Goal: Task Accomplishment & Management: Complete application form

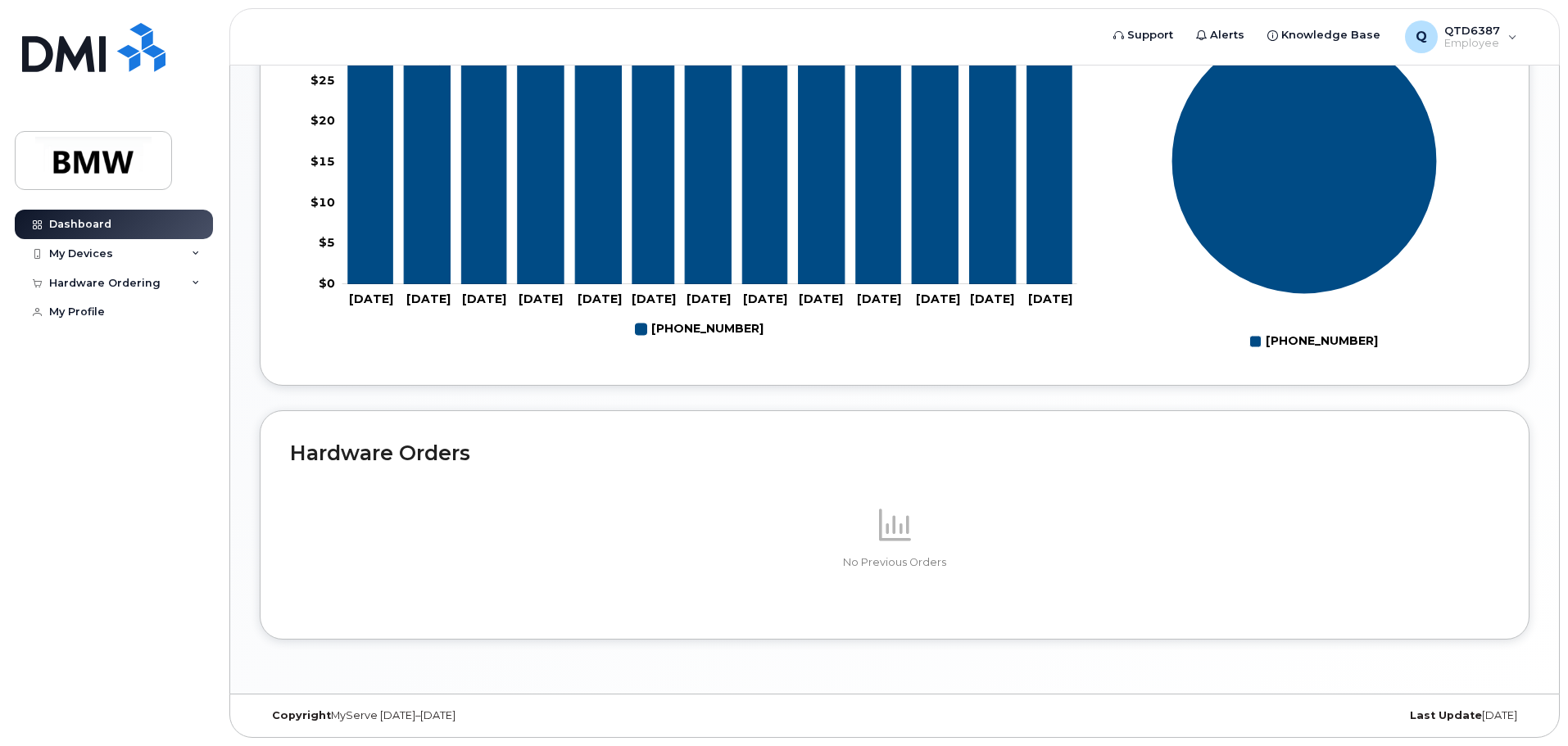
scroll to position [734, 0]
click at [120, 246] on div "My Devices" at bounding box center [114, 254] width 199 height 30
click at [109, 379] on div "Hardware Ordering" at bounding box center [105, 371] width 111 height 13
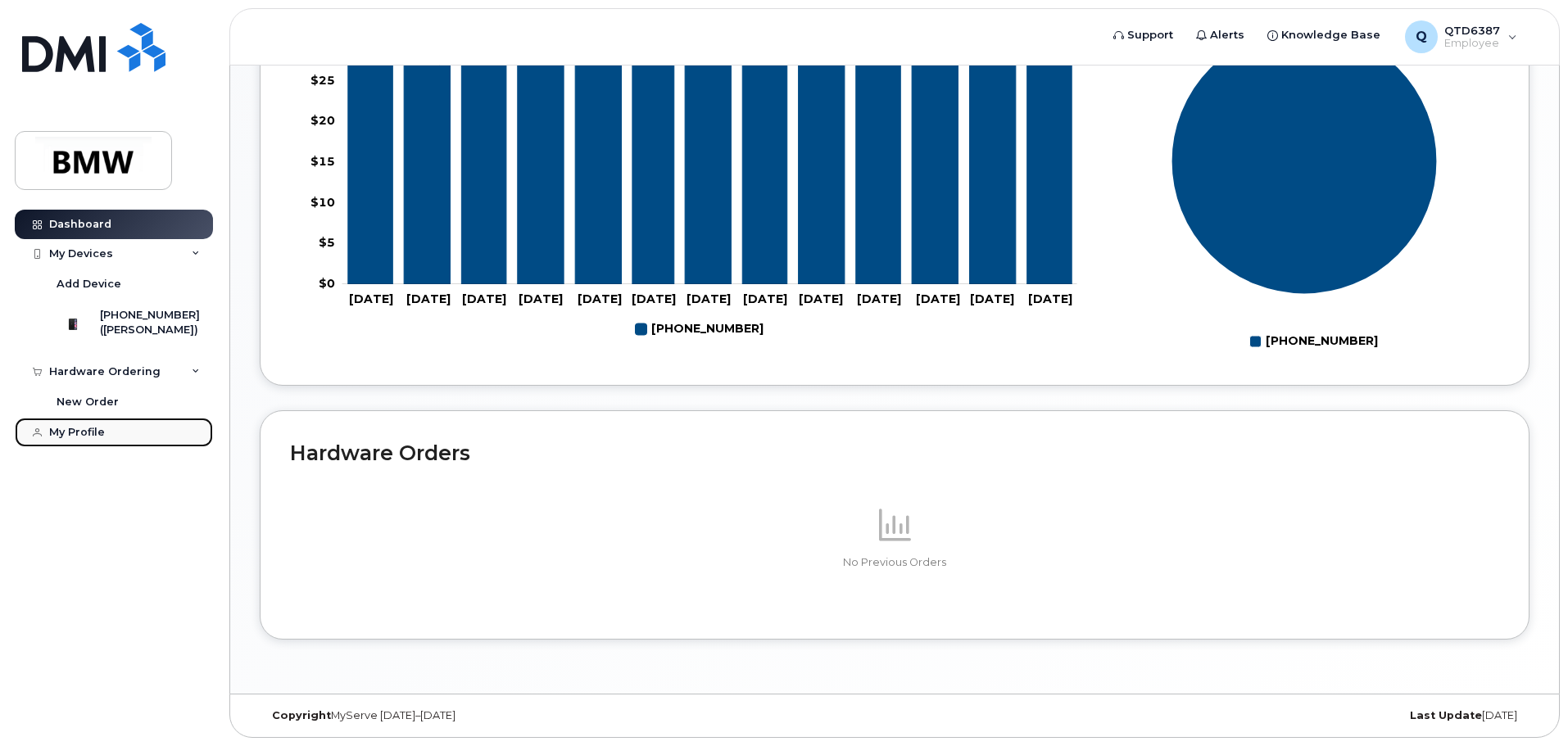
click at [88, 439] on div "My Profile" at bounding box center [77, 432] width 56 height 13
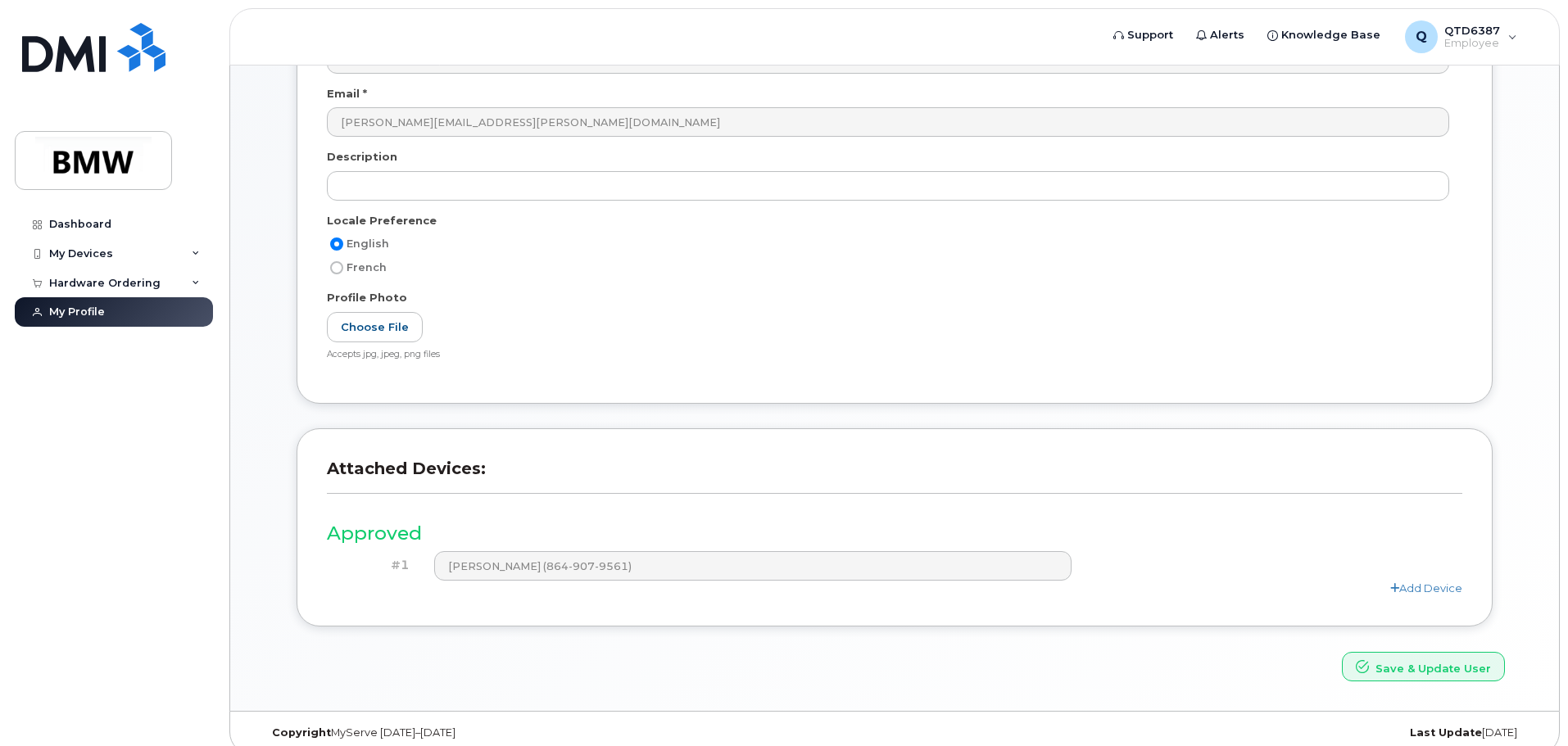
scroll to position [310, 0]
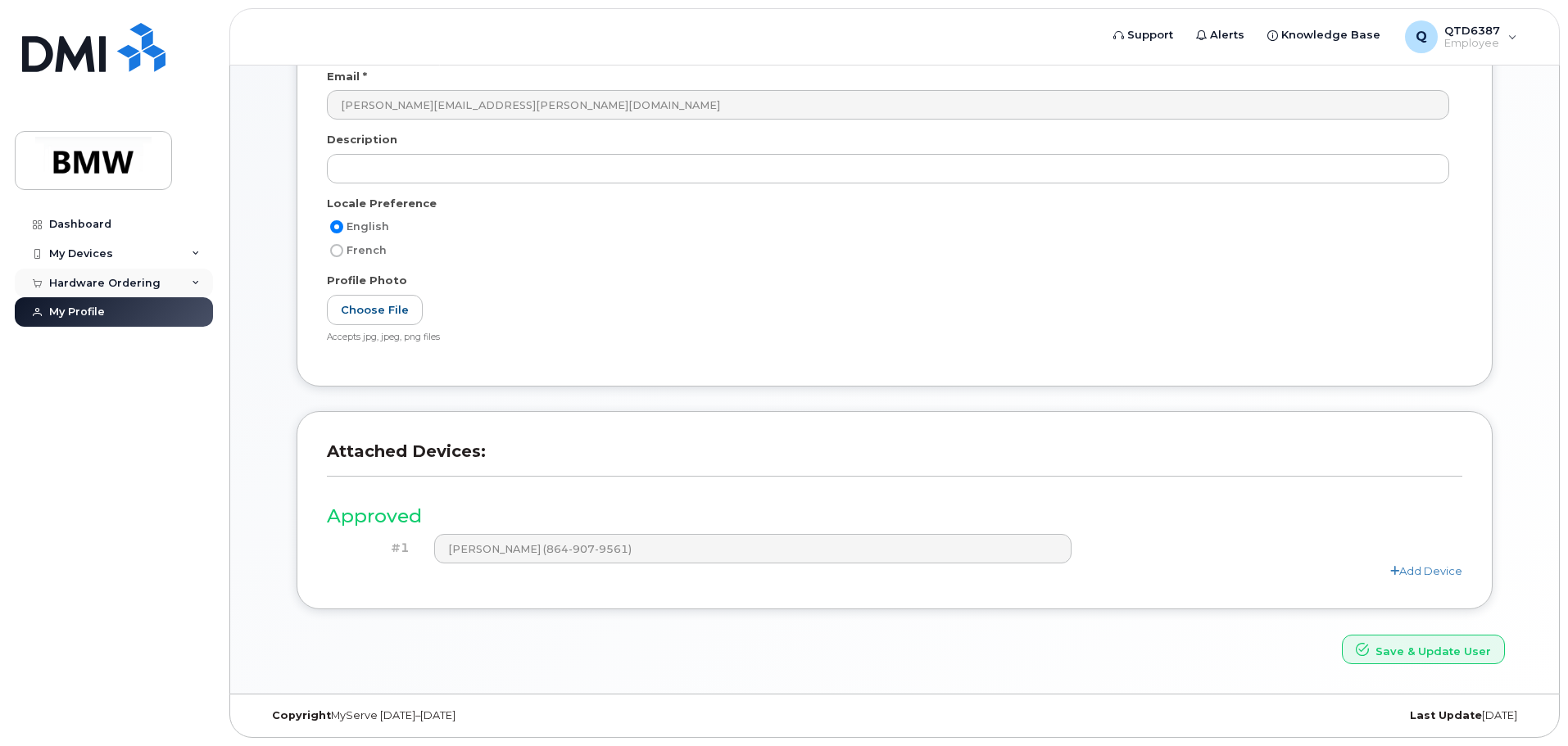
click at [132, 287] on div "Hardware Ordering" at bounding box center [105, 283] width 111 height 13
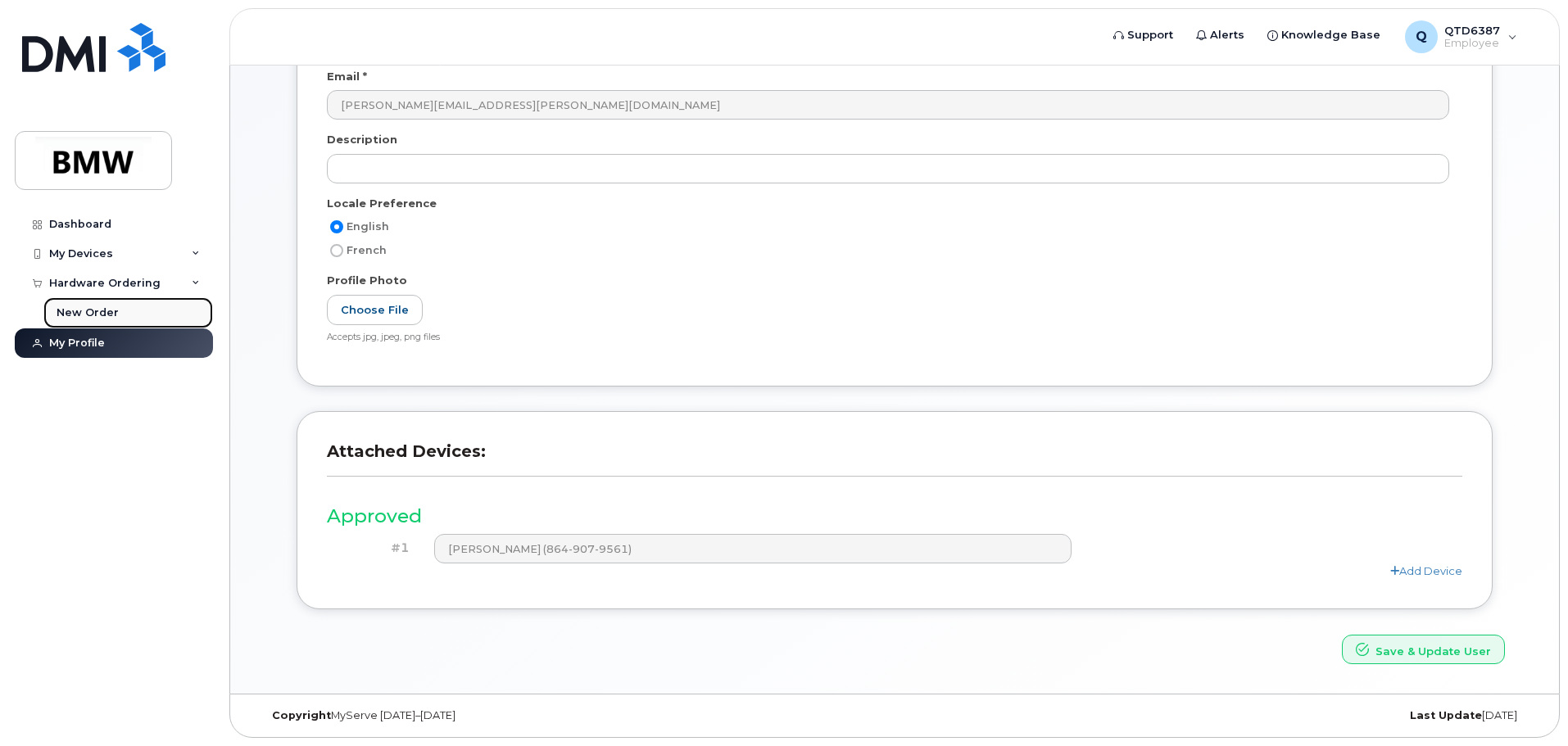
click at [122, 316] on link "New Order" at bounding box center [128, 313] width 170 height 32
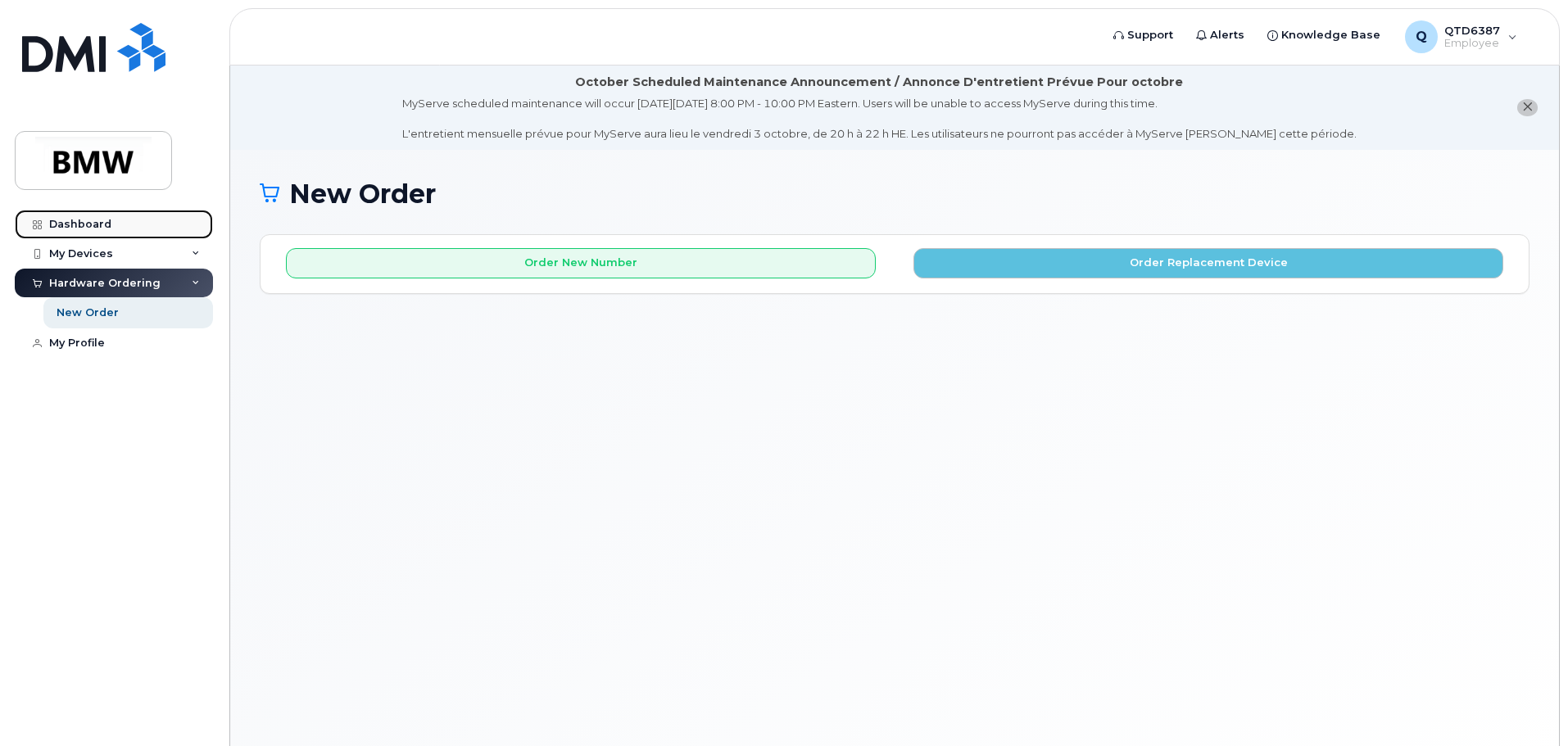
click at [100, 219] on div "Dashboard" at bounding box center [80, 225] width 62 height 13
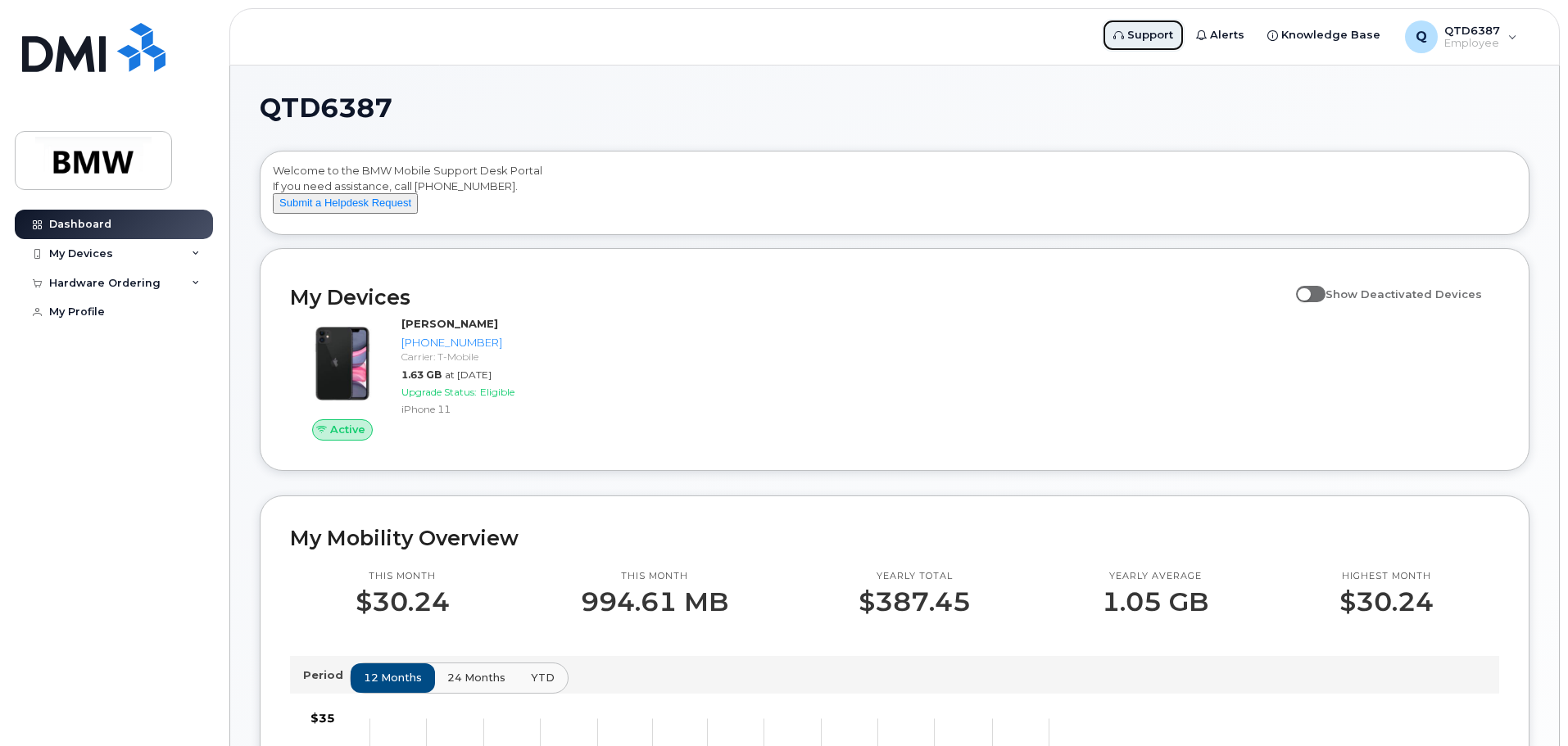
click at [1173, 37] on span "Support" at bounding box center [1149, 35] width 45 height 17
